Goal: Transaction & Acquisition: Purchase product/service

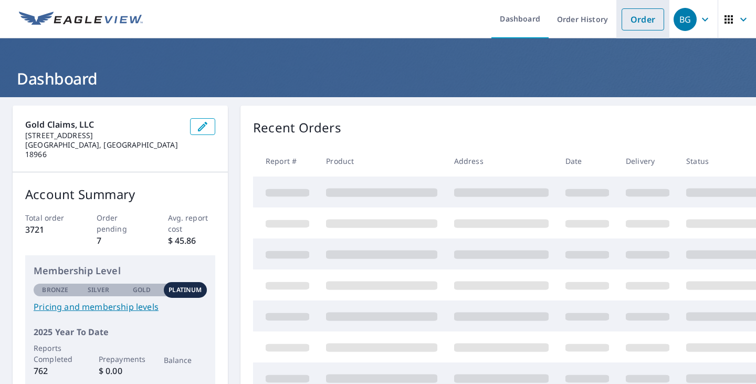
click at [641, 20] on link "Order" at bounding box center [643, 19] width 43 height 22
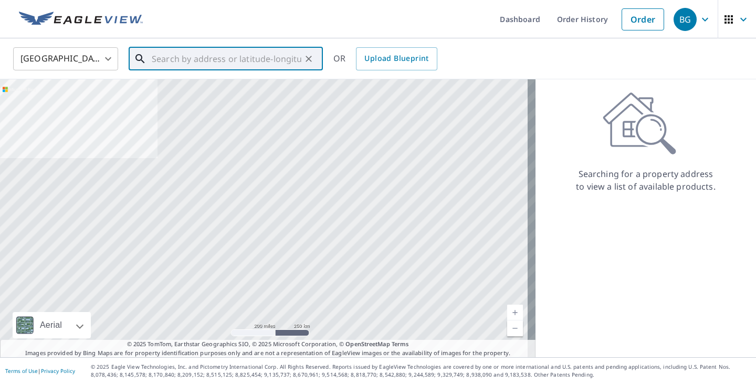
click at [168, 70] on div "​" at bounding box center [226, 58] width 194 height 23
paste input "[STREET_ADDRESS]"
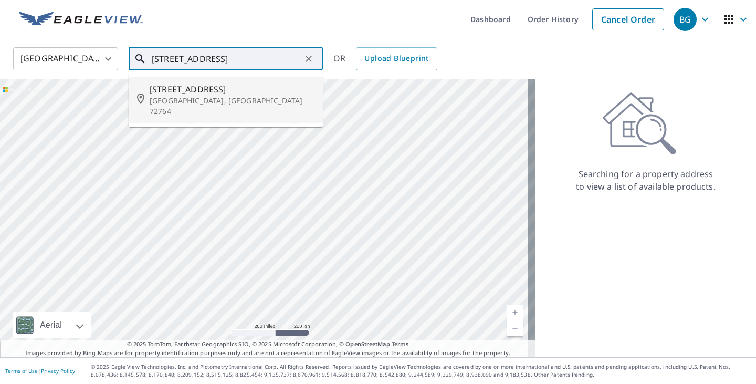
click at [190, 92] on span "[STREET_ADDRESS]" at bounding box center [232, 89] width 165 height 13
type input "[STREET_ADDRESS]"
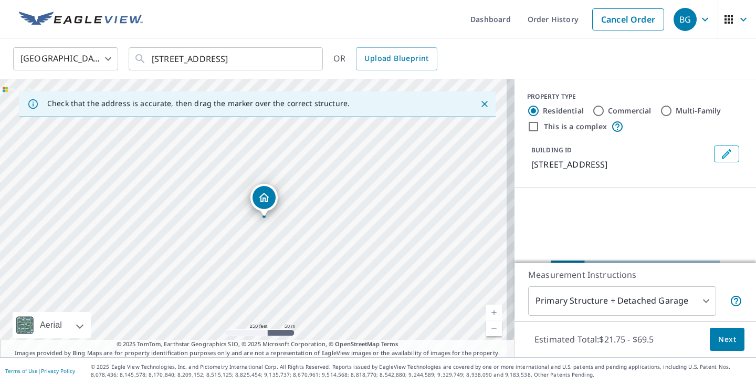
click at [740, 338] on div "Estimated Total: $21.75 - $69.5 Next" at bounding box center [636, 339] width 242 height 37
click at [720, 334] on span "Next" at bounding box center [728, 339] width 18 height 13
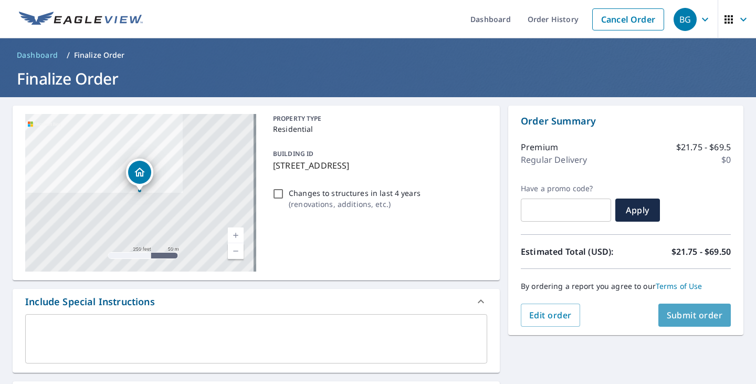
click at [679, 321] on button "Submit order" at bounding box center [695, 315] width 73 height 23
